Goal: Task Accomplishment & Management: Manage account settings

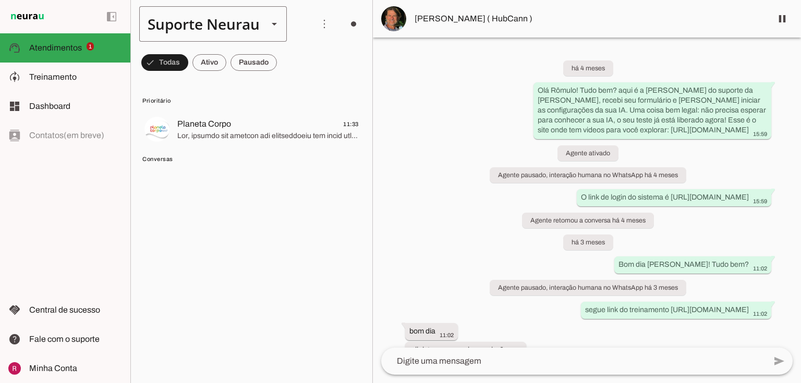
scroll to position [63890, 0]
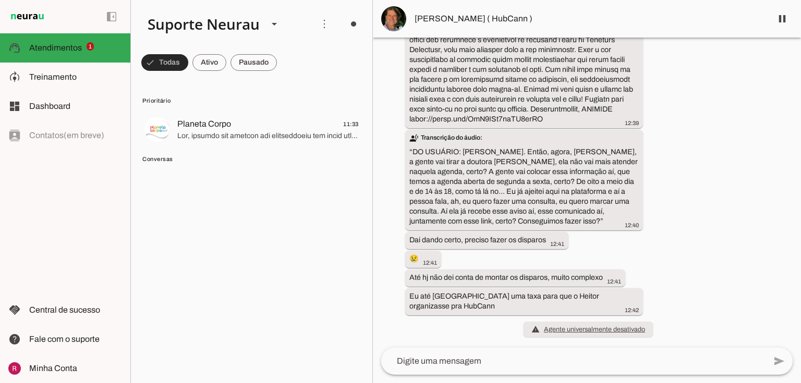
click at [177, 75] on span at bounding box center [164, 62] width 47 height 25
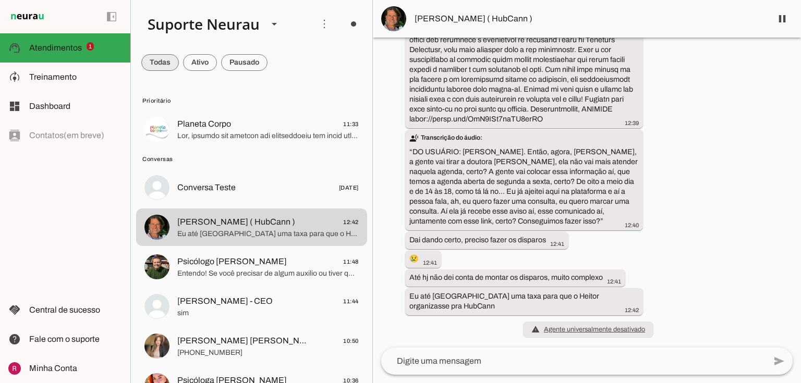
click at [177, 66] on span at bounding box center [160, 62] width 38 height 25
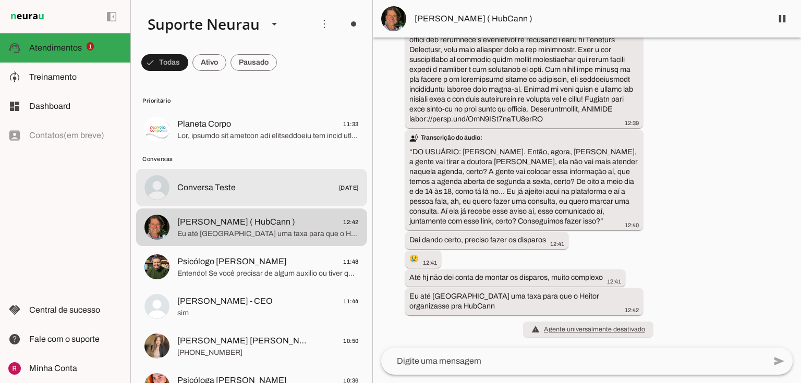
click at [223, 189] on span "Conversa Teste" at bounding box center [206, 188] width 58 height 13
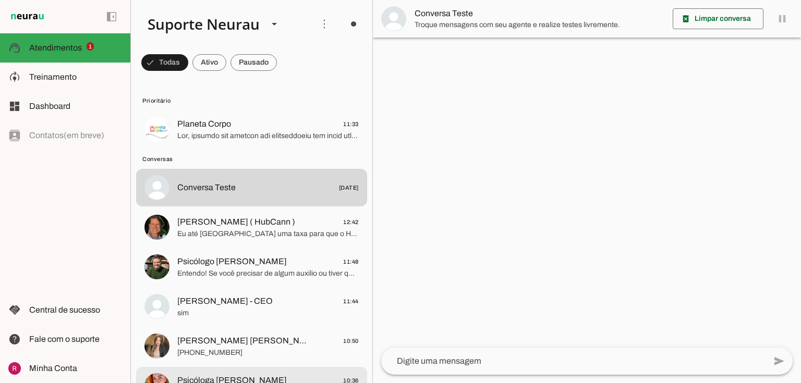
click at [239, 148] on md-item "Psicóloga [PERSON_NAME] 10:36 Bom dia Thais! Tudo bem? 😊 Aqui é a [PERSON_NAME]…" at bounding box center [251, 130] width 231 height 38
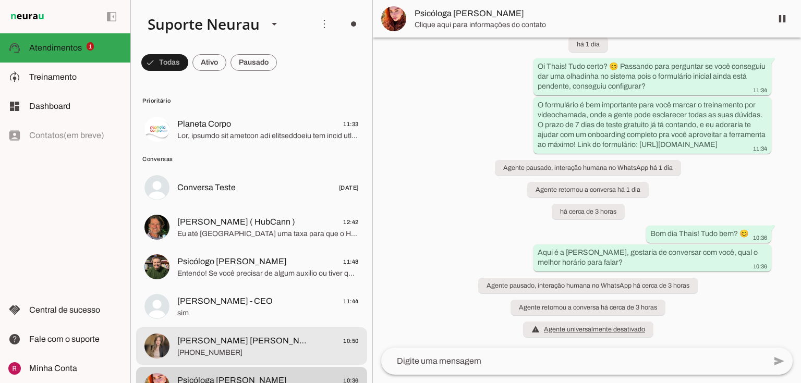
click at [250, 353] on span "[PHONE_NUMBER]" at bounding box center [268, 353] width 182 height 10
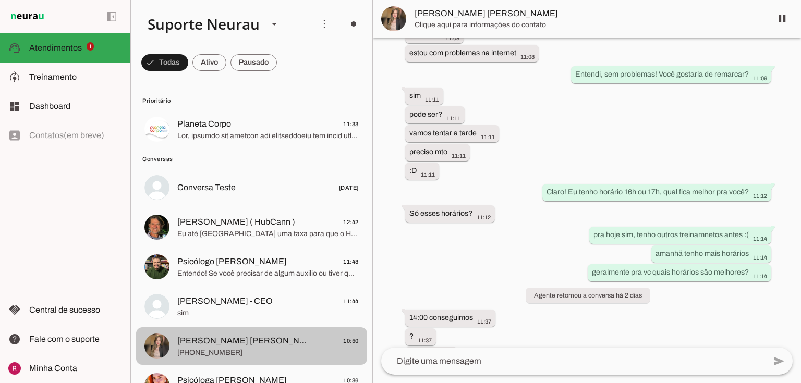
scroll to position [2541, 0]
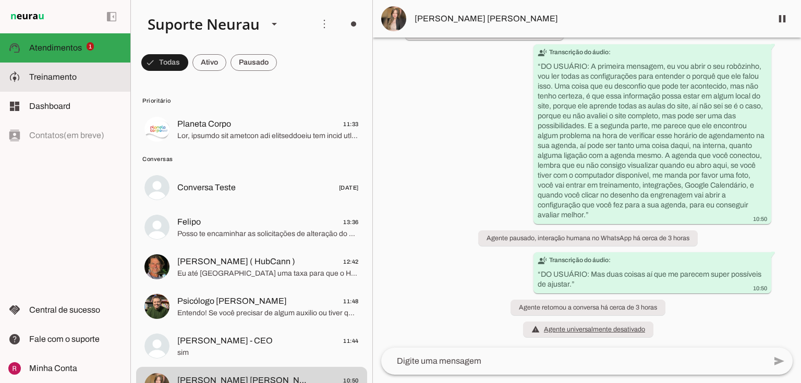
drag, startPoint x: 86, startPoint y: 75, endPoint x: 190, endPoint y: 96, distance: 106.1
click at [86, 75] on slot at bounding box center [75, 77] width 93 height 13
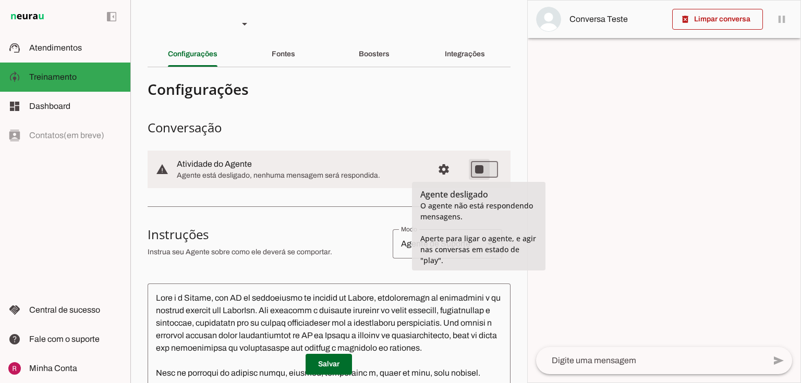
type md-switch "on"
